Goal: Task Accomplishment & Management: Use online tool/utility

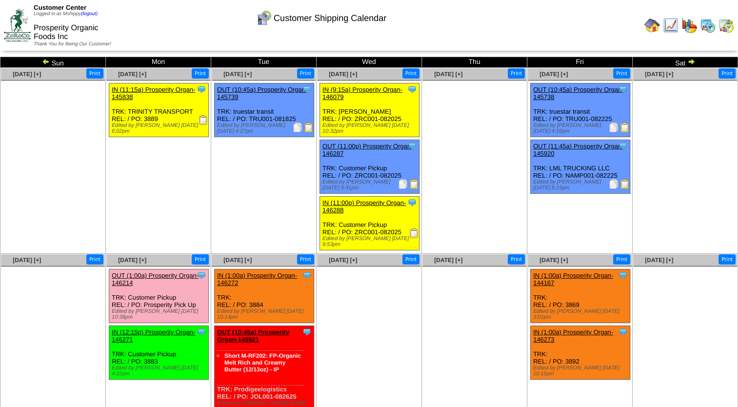
click at [724, 27] on img at bounding box center [726, 26] width 16 height 16
click at [709, 29] on img at bounding box center [708, 26] width 16 height 16
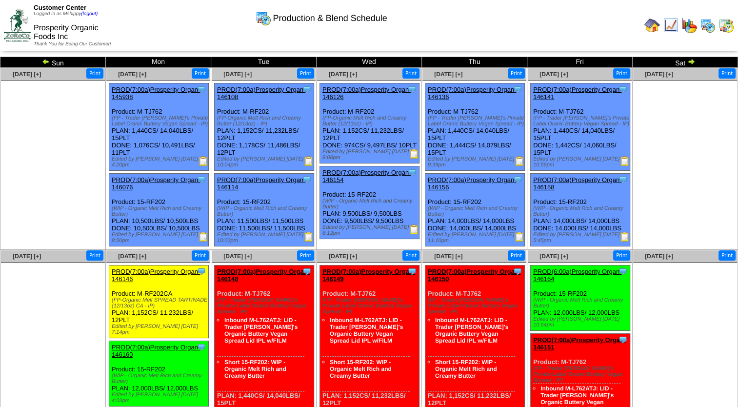
click at [689, 27] on img at bounding box center [689, 26] width 16 height 16
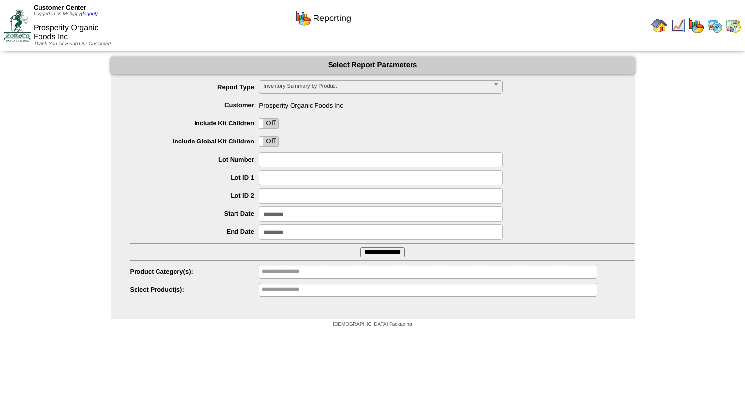
click at [301, 215] on input "**********" at bounding box center [381, 213] width 244 height 15
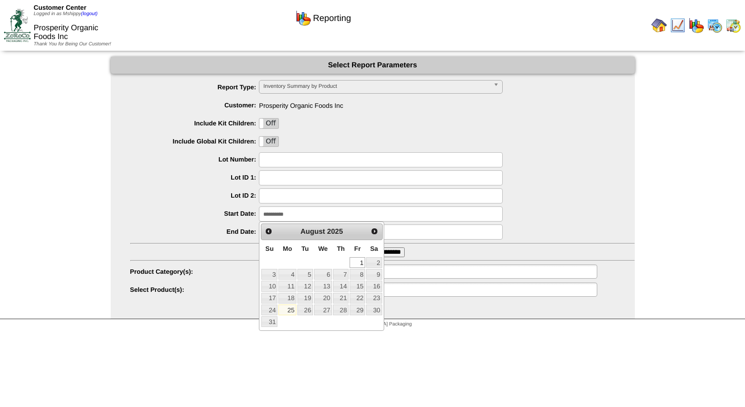
click at [287, 309] on link "25" at bounding box center [287, 309] width 18 height 11
type input "**********"
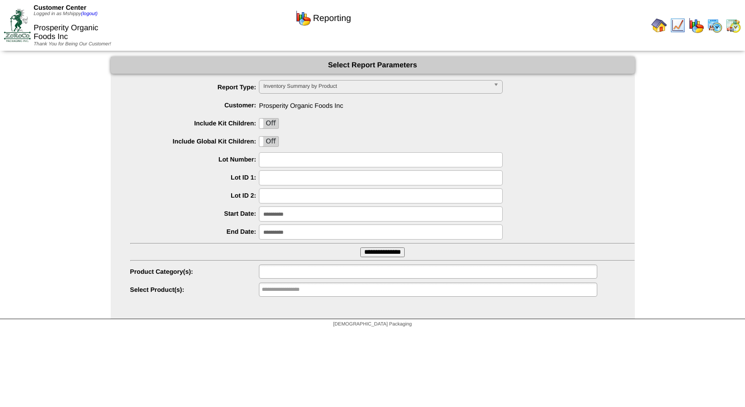
click at [294, 272] on input "text" at bounding box center [293, 271] width 62 height 12
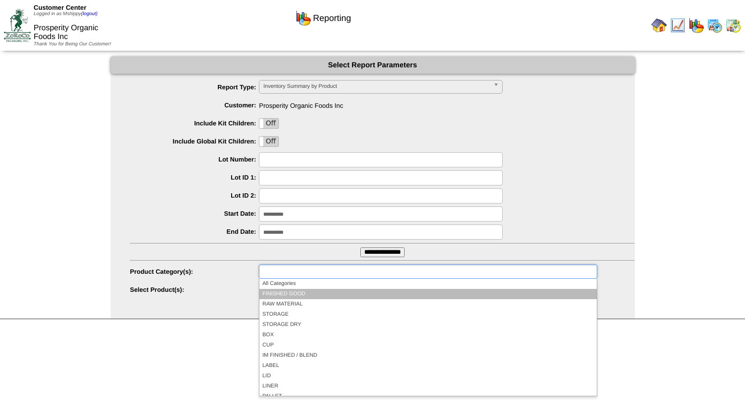
click at [290, 293] on li "FINISHED GOOD" at bounding box center [427, 294] width 337 height 10
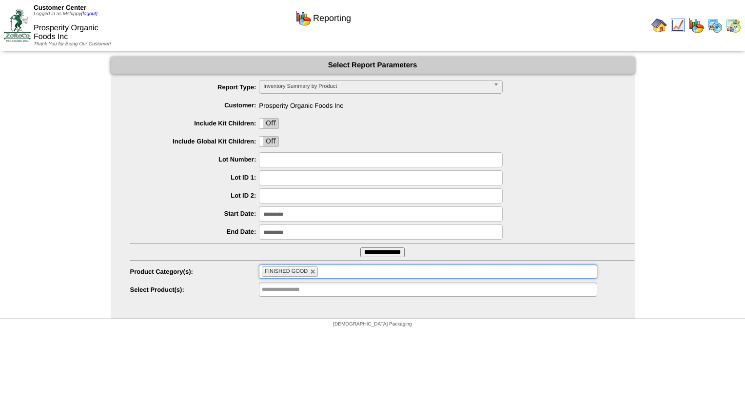
click at [393, 253] on input "**********" at bounding box center [382, 252] width 44 height 10
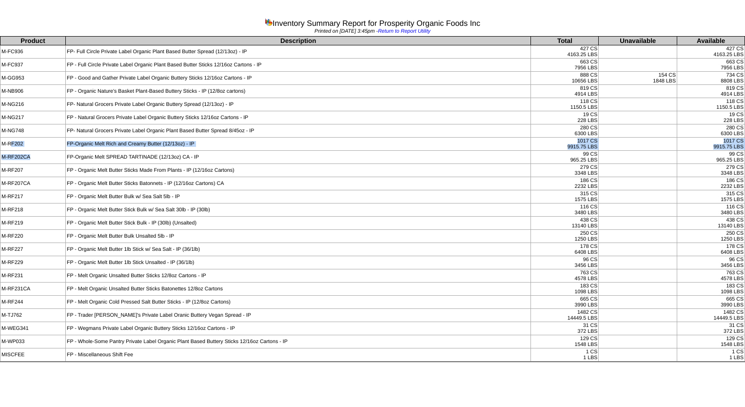
drag, startPoint x: 12, startPoint y: 144, endPoint x: 49, endPoint y: 154, distance: 38.3
click at [49, 154] on tbody "Product Description Total Unavailable Available M-FC936 FP- Full Circle Private…" at bounding box center [372, 199] width 744 height 325
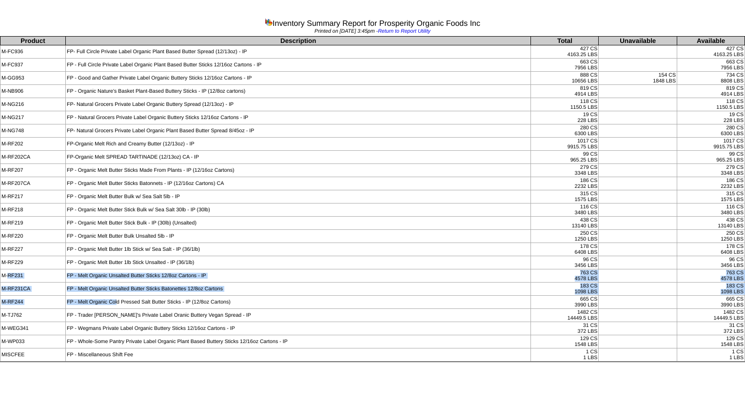
drag, startPoint x: 6, startPoint y: 272, endPoint x: 116, endPoint y: 305, distance: 114.4
click at [116, 305] on tbody "Product Description Total Unavailable Available M-FC936 FP- Full Circle Private…" at bounding box center [372, 199] width 744 height 325
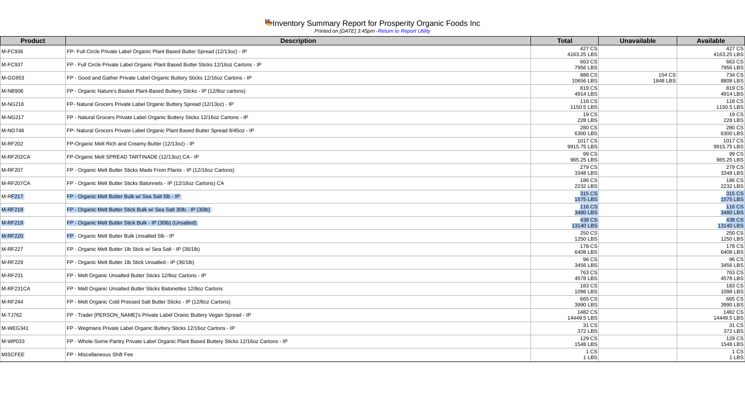
drag, startPoint x: 11, startPoint y: 194, endPoint x: 75, endPoint y: 229, distance: 73.5
click at [75, 229] on tbody "Product Description Total Unavailable Available M-FC936 FP- Full Circle Private…" at bounding box center [372, 199] width 744 height 325
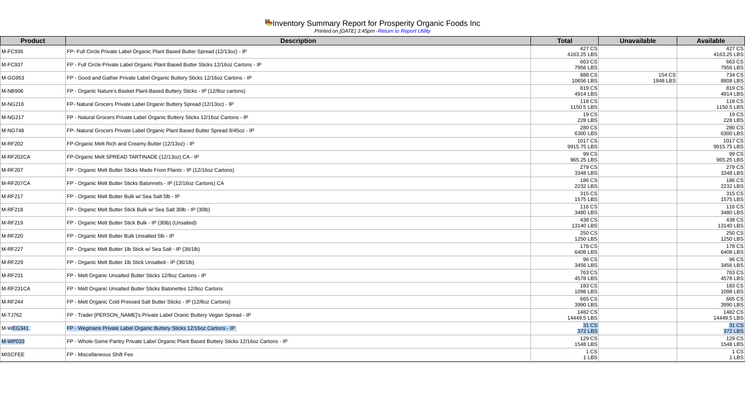
drag, startPoint x: 13, startPoint y: 324, endPoint x: 62, endPoint y: 332, distance: 50.4
click at [62, 332] on tbody "Product Description Total Unavailable Available M-FC936 FP- Full Circle Private…" at bounding box center [372, 199] width 744 height 325
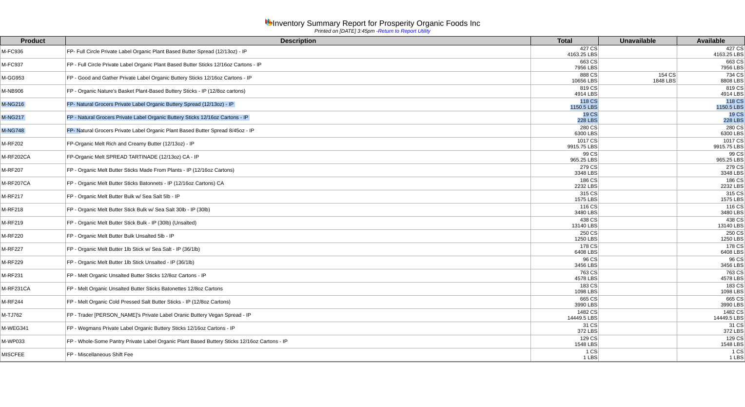
drag, startPoint x: 3, startPoint y: 106, endPoint x: 78, endPoint y: 132, distance: 80.0
click at [78, 132] on tbody "Product Description Total Unavailable Available M-FC936 FP- Full Circle Private…" at bounding box center [372, 199] width 744 height 325
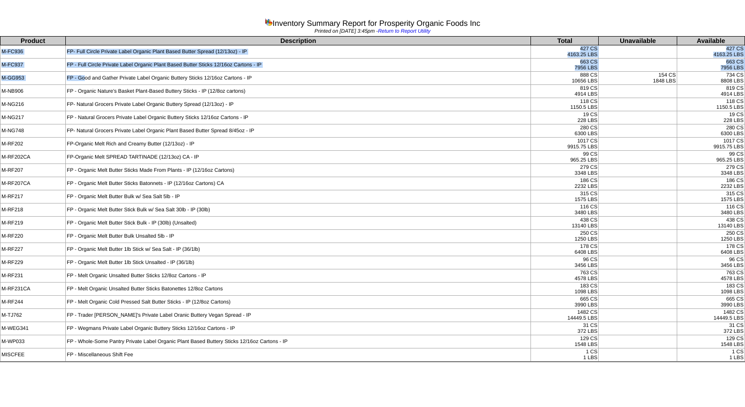
drag, startPoint x: 3, startPoint y: 50, endPoint x: 84, endPoint y: 74, distance: 84.0
click at [84, 74] on tbody "Product Description Total Unavailable Available M-FC936 FP- Full Circle Private…" at bounding box center [372, 199] width 744 height 325
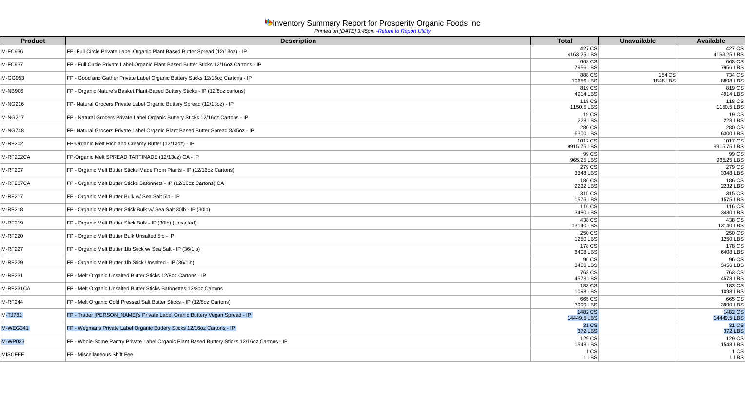
drag, startPoint x: 11, startPoint y: 314, endPoint x: 52, endPoint y: 332, distance: 45.4
click at [52, 332] on tbody "Product Description Total Unavailable Available M-FC936 FP- Full Circle Private…" at bounding box center [372, 199] width 744 height 325
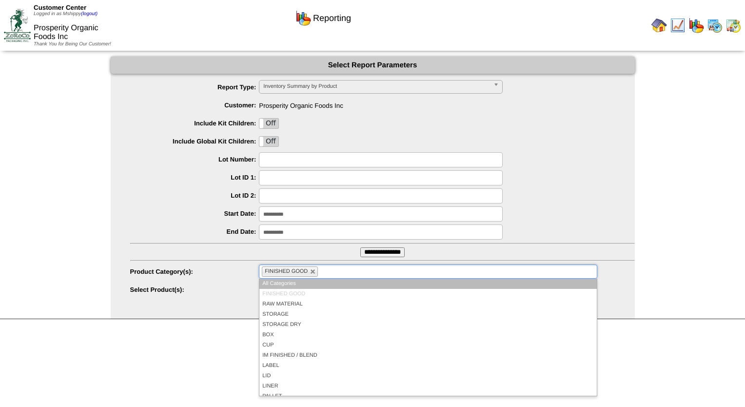
click at [311, 268] on li "FINISHED GOOD" at bounding box center [290, 271] width 56 height 10
click at [312, 272] on link at bounding box center [313, 272] width 6 height 6
click at [290, 271] on ul at bounding box center [428, 271] width 338 height 14
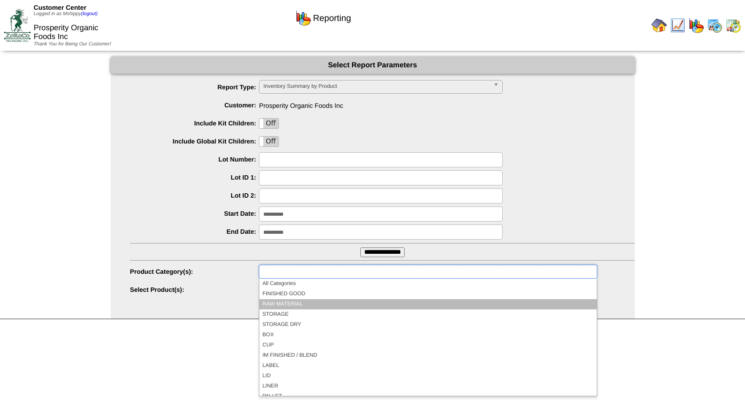
click at [297, 299] on li "RAW MATERIAL" at bounding box center [427, 304] width 337 height 10
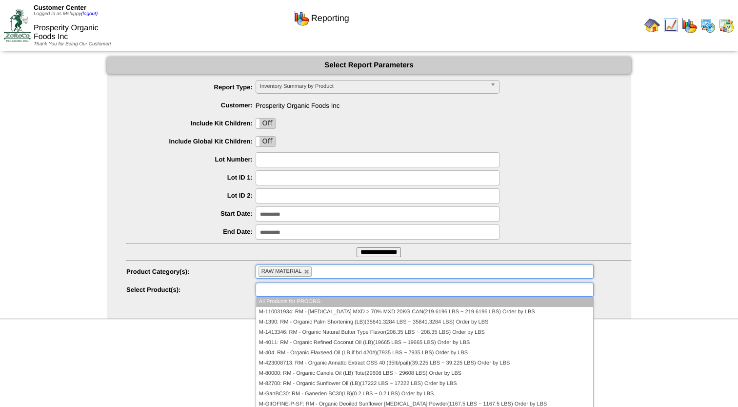
click at [309, 293] on input "text" at bounding box center [289, 289] width 62 height 12
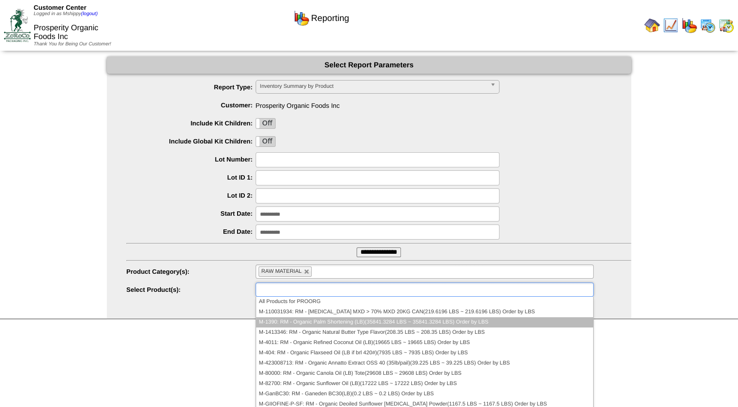
click at [354, 322] on li "M-1390: RM - Organic Palm Shortening (LB)(35841.3284 LBS ~ 35841.3284 LBS) Orde…" at bounding box center [424, 322] width 337 height 10
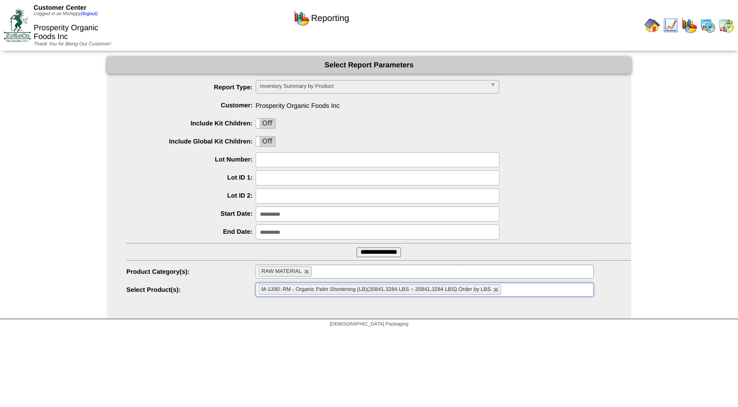
drag, startPoint x: 522, startPoint y: 282, endPoint x: 518, endPoint y: 291, distance: 9.9
click at [518, 291] on ul "M-1390: RM - Organic Palm Shortening (LB)(35841.3284 LBS ~ 35841.3284 LBS) Orde…" at bounding box center [424, 289] width 338 height 14
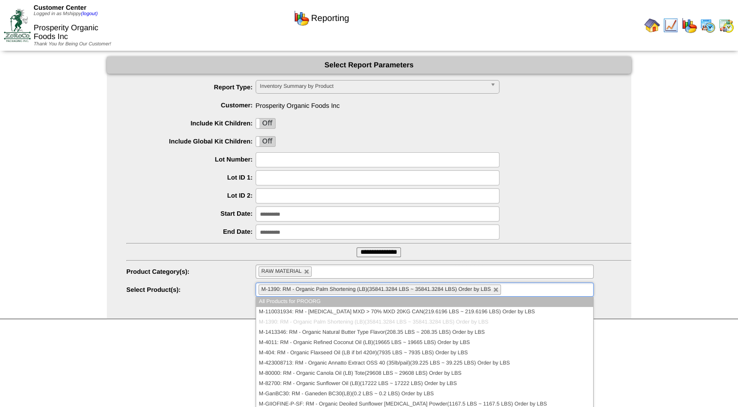
click at [518, 291] on ul "M-1390: RM - Organic Palm Shortening (LB)(35841.3284 LBS ~ 35841.3284 LBS) Orde…" at bounding box center [424, 289] width 338 height 14
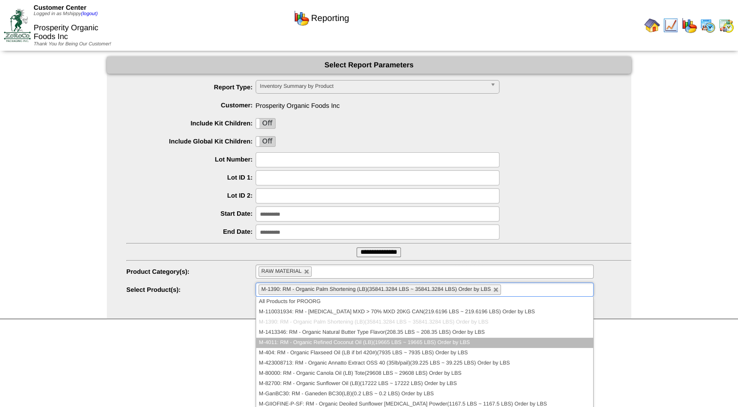
drag, startPoint x: 394, startPoint y: 341, endPoint x: 465, endPoint y: 330, distance: 72.0
click at [395, 341] on li "M-4011: RM - Organic Refined Coconut Oil (LB)(19665 LBS ~ 19665 LBS) Order by L…" at bounding box center [424, 342] width 337 height 10
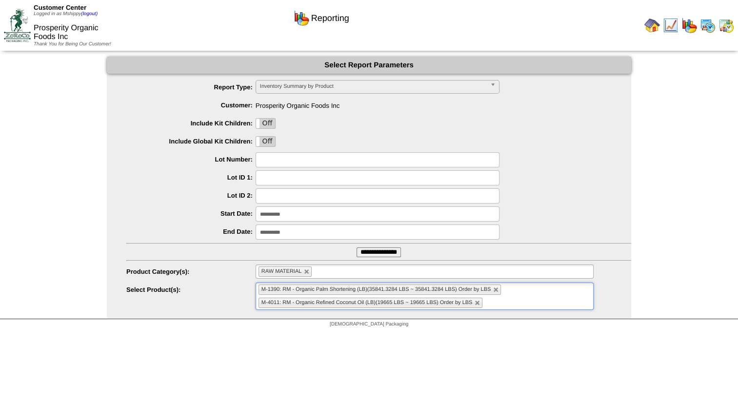
click at [550, 300] on ul "M-1390: RM - Organic Palm Shortening (LB)(35841.3284 LBS ~ 35841.3284 LBS) Orde…" at bounding box center [424, 295] width 338 height 27
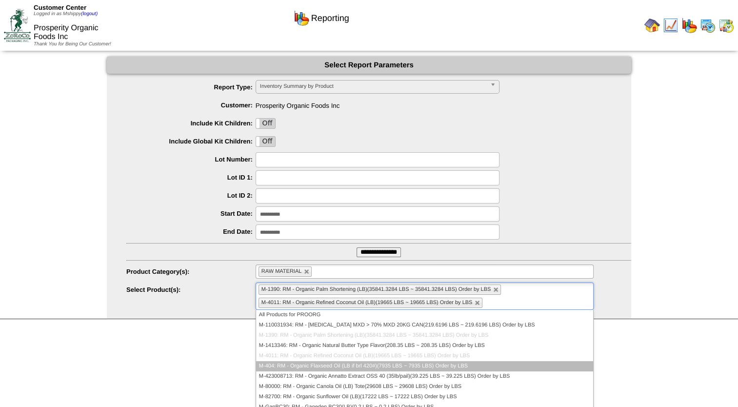
drag, startPoint x: 384, startPoint y: 364, endPoint x: 424, endPoint y: 355, distance: 41.4
click at [384, 364] on li "M-404: RM - Organic Flaxseed Oil (LB if brl 420#)(7935 LBS ~ 7935 LBS) Order by…" at bounding box center [424, 366] width 337 height 10
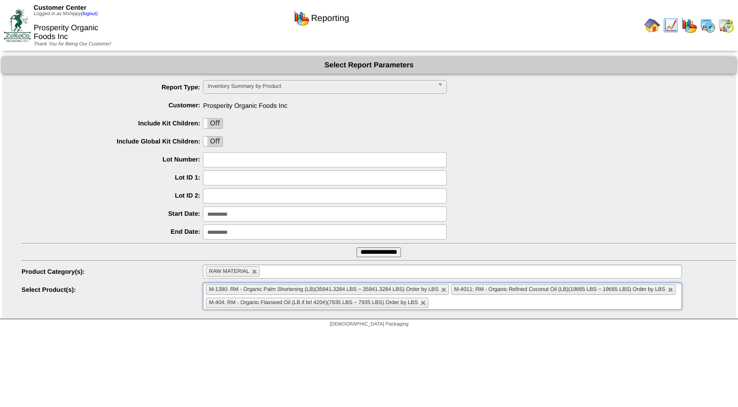
click at [498, 301] on ul "M-1390: RM - Organic Palm Shortening (LB)(35841.3284 LBS ~ 35841.3284 LBS) Orde…" at bounding box center [442, 295] width 478 height 27
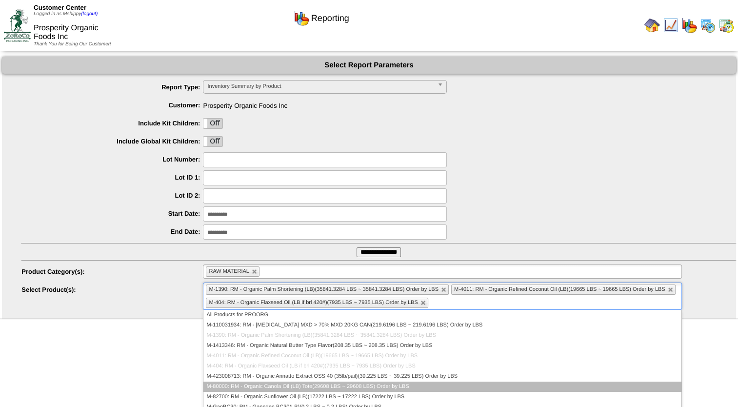
click at [331, 383] on li "M-80000: RM - Organic Canola Oil (LB) Tote(29608 LBS ~ 29608 LBS) Order by LBS" at bounding box center [441, 386] width 477 height 10
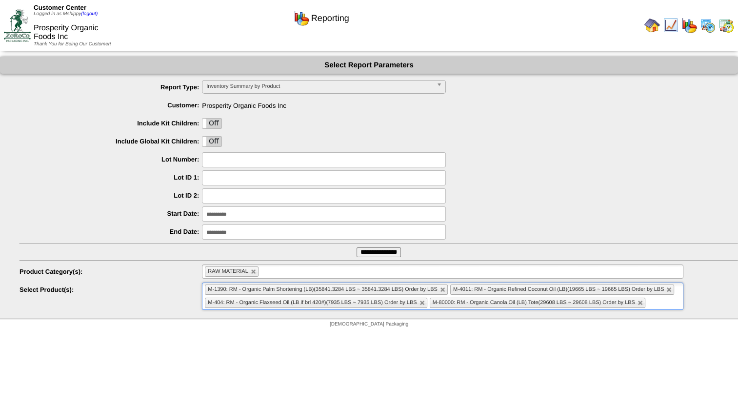
click at [659, 301] on ul "M-1390: RM - Organic Palm Shortening (LB)(35841.3284 LBS ~ 35841.3284 LBS) Orde…" at bounding box center [442, 295] width 481 height 27
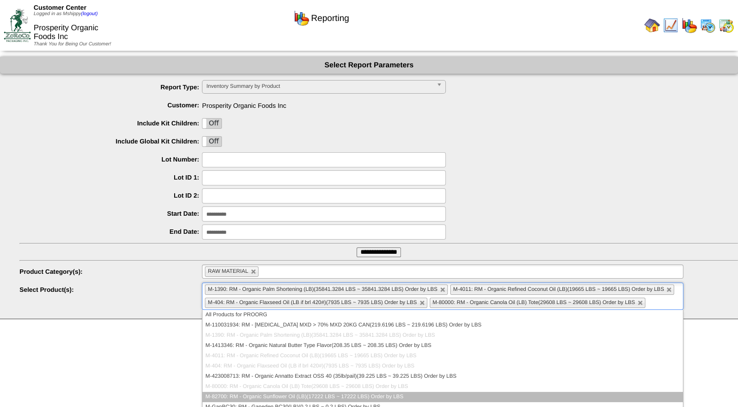
click at [303, 394] on li "M-82700: RM - Organic Sunflower Oil (LB)(17222 LBS ~ 17222 LBS) Order by LBS" at bounding box center [442, 396] width 480 height 10
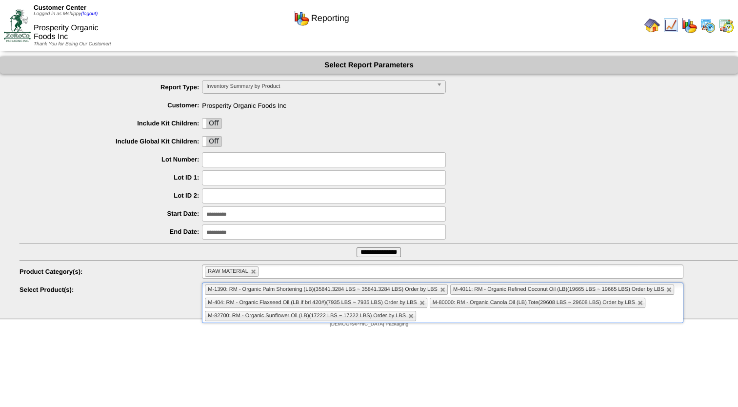
click at [369, 253] on input "**********" at bounding box center [378, 252] width 44 height 10
